Goal: Transaction & Acquisition: Book appointment/travel/reservation

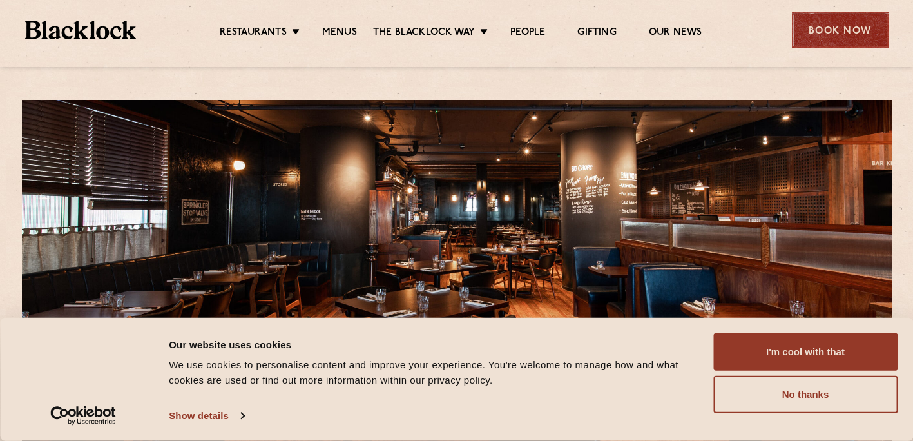
click at [829, 35] on div "Book Now" at bounding box center [840, 29] width 97 height 35
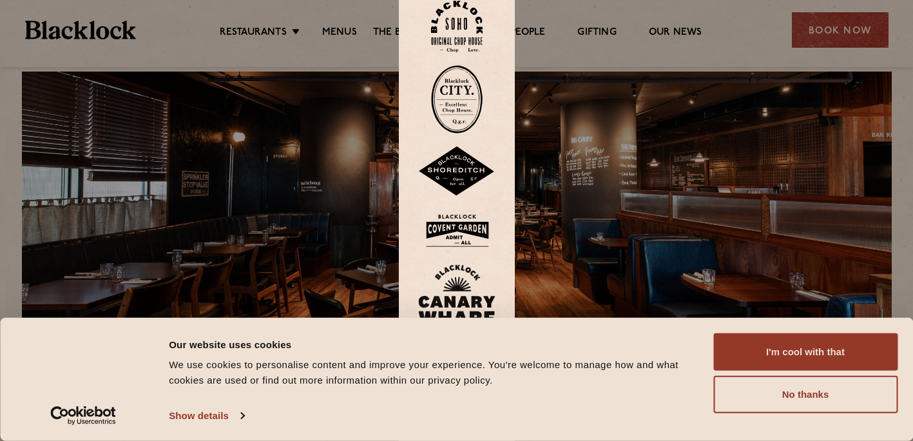
scroll to position [49, 0]
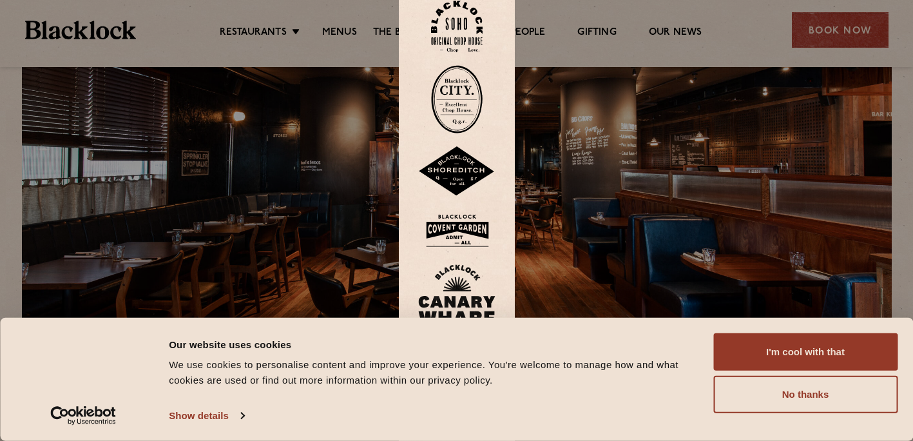
click at [459, 283] on img at bounding box center [456, 301] width 77 height 75
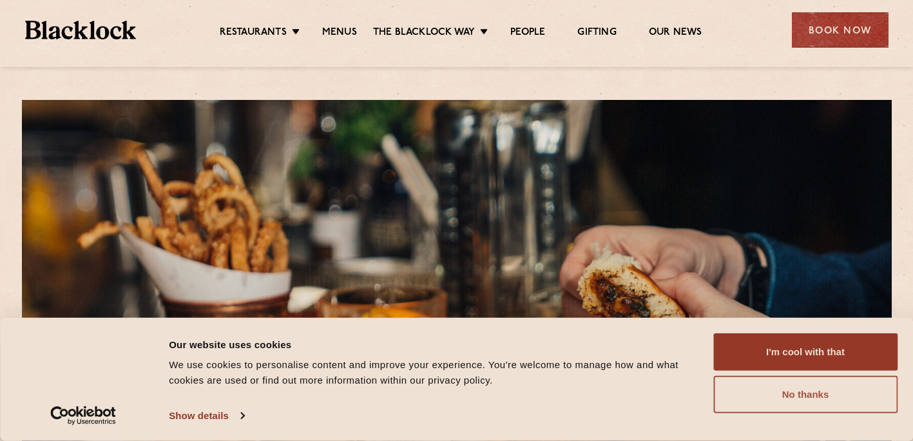
click at [791, 393] on button "No thanks" at bounding box center [806, 394] width 184 height 37
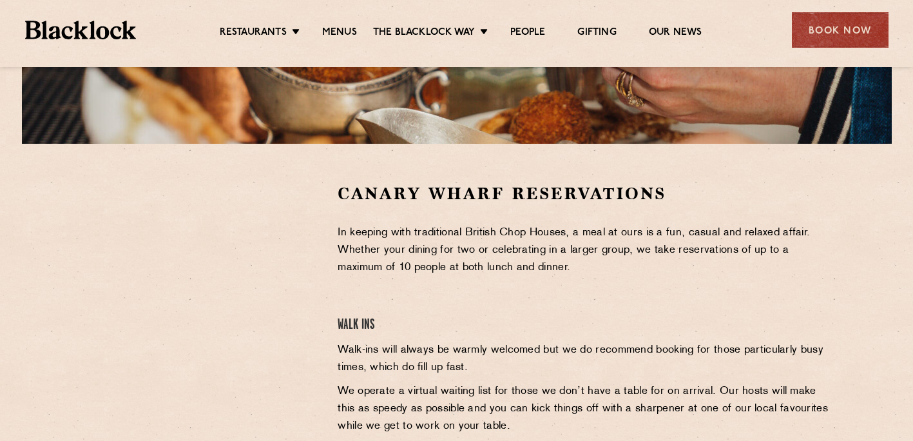
scroll to position [331, 0]
